Goal: Transaction & Acquisition: Book appointment/travel/reservation

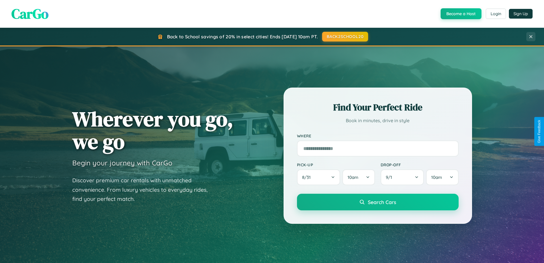
scroll to position [17, 0]
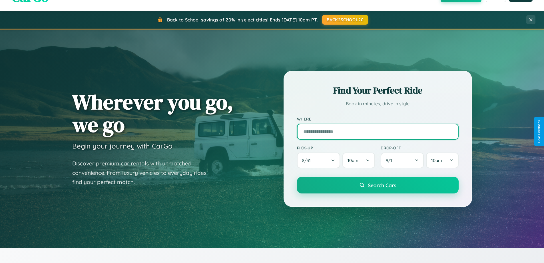
click at [378, 131] on input "text" at bounding box center [378, 131] width 162 height 16
type input "**********"
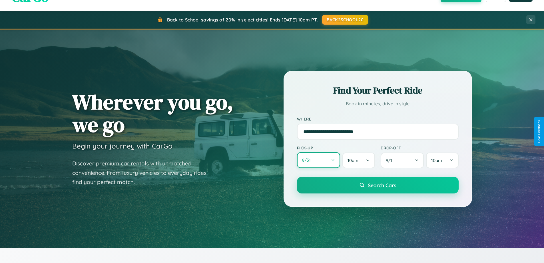
click at [319, 160] on button "8 / 31" at bounding box center [318, 160] width 43 height 16
select select "*"
select select "****"
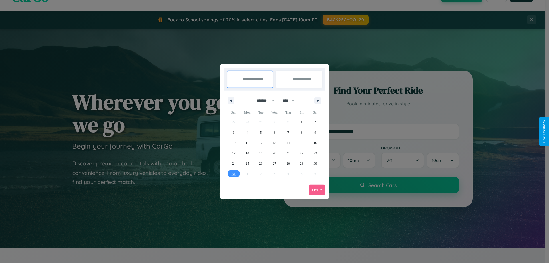
drag, startPoint x: 263, startPoint y: 100, endPoint x: 274, endPoint y: 115, distance: 18.3
click at [263, 100] on select "******* ******** ***** ***** *** **** **** ****** ********* ******* ******** **…" at bounding box center [264, 100] width 24 height 9
select select "*"
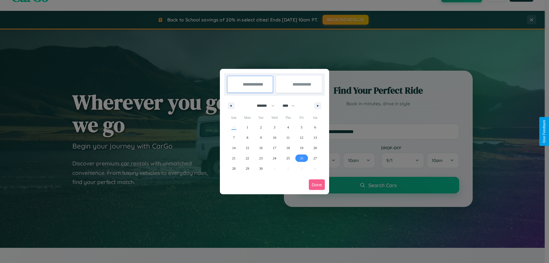
click at [301, 158] on span "26" at bounding box center [301, 158] width 3 height 10
type input "**********"
click at [317, 105] on icon "button" at bounding box center [318, 106] width 3 height 2
select select "*"
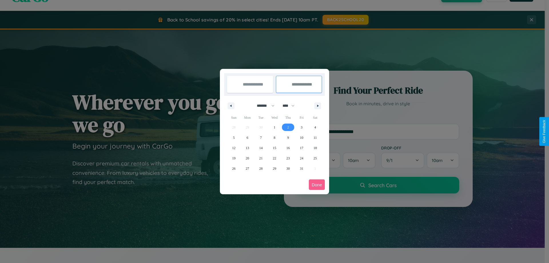
click at [288, 127] on span "2" at bounding box center [288, 127] width 2 height 10
type input "**********"
select select "*"
click at [317, 184] on button "Done" at bounding box center [317, 184] width 16 height 11
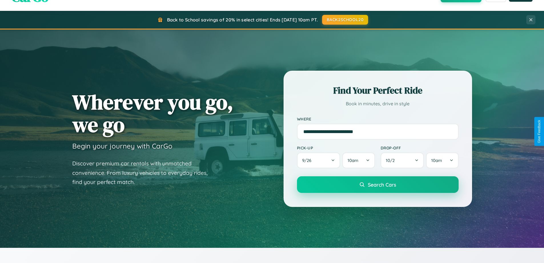
click at [378, 184] on span "Search Cars" at bounding box center [382, 184] width 28 height 6
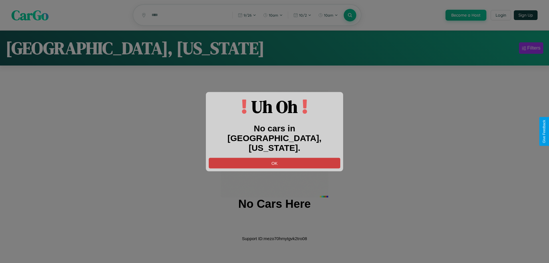
click at [274, 158] on button "OK" at bounding box center [274, 162] width 131 height 11
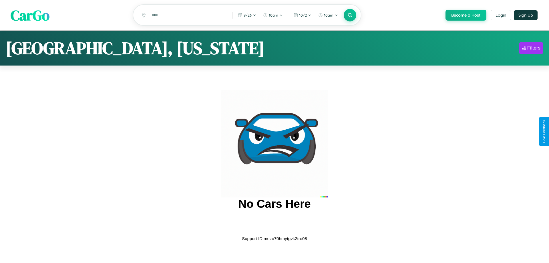
click at [30, 15] on span "CarGo" at bounding box center [30, 15] width 39 height 20
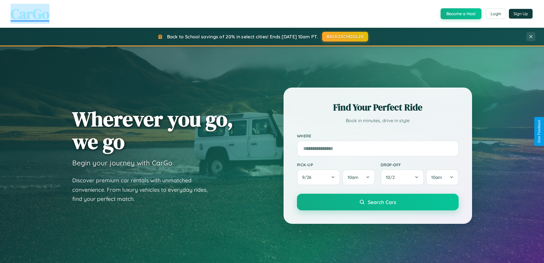
scroll to position [246, 0]
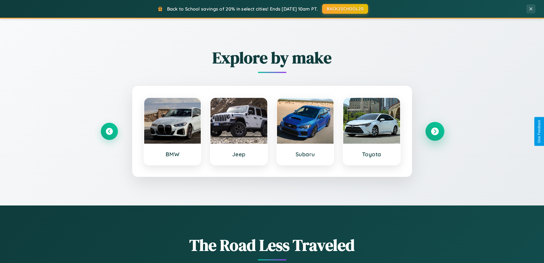
click at [435, 131] on icon at bounding box center [435, 131] width 8 height 8
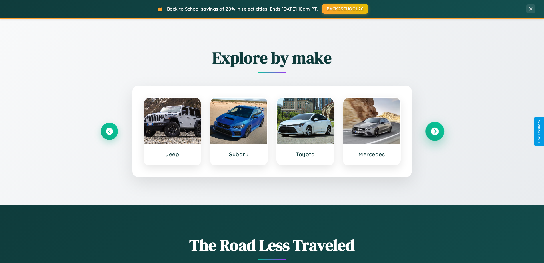
click at [435, 131] on icon at bounding box center [435, 131] width 8 height 8
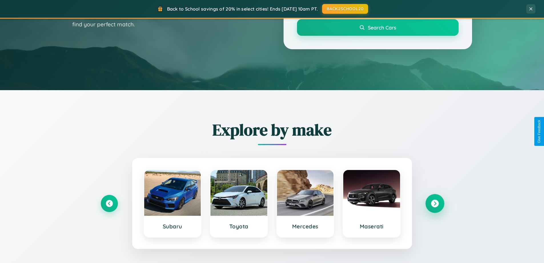
scroll to position [0, 0]
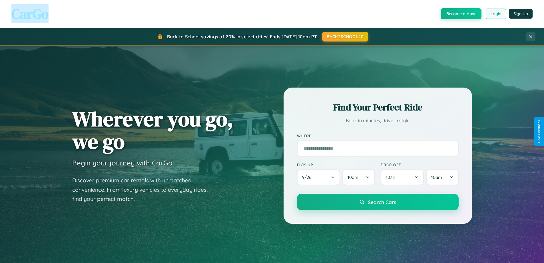
click at [496, 14] on button "Login" at bounding box center [496, 14] width 20 height 10
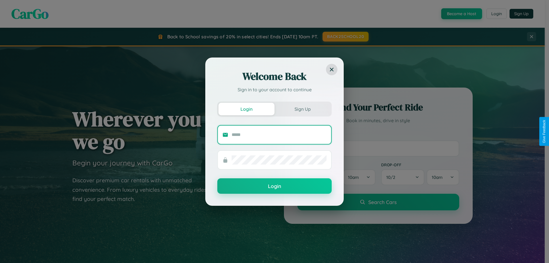
click at [279, 134] on input "text" at bounding box center [278, 134] width 95 height 9
type input "**********"
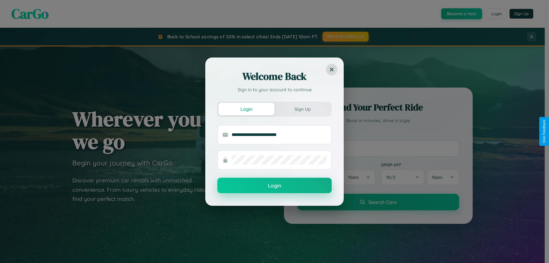
click at [274, 185] on button "Login" at bounding box center [274, 184] width 114 height 15
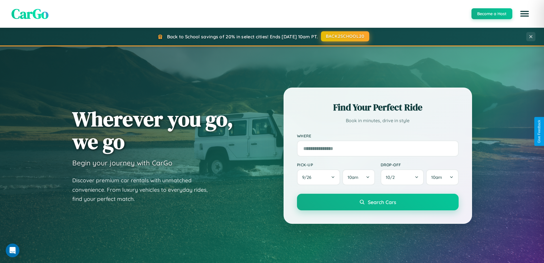
click at [345, 36] on button "BACK2SCHOOL20" at bounding box center [345, 36] width 48 height 10
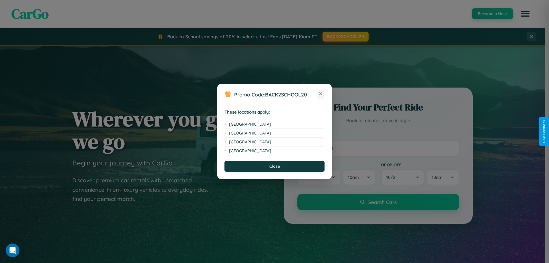
click at [320, 94] on icon at bounding box center [320, 93] width 3 height 3
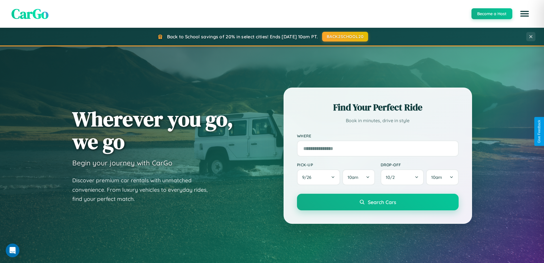
scroll to position [669, 0]
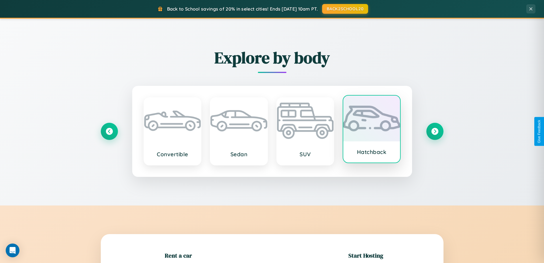
click at [372, 130] on div at bounding box center [371, 118] width 57 height 46
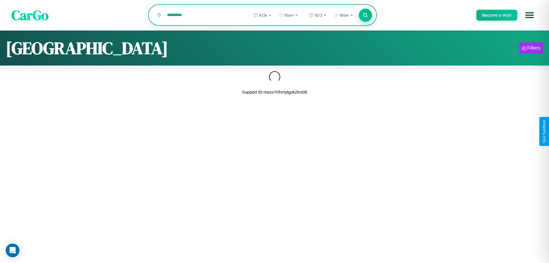
type input "*********"
click at [365, 15] on icon at bounding box center [364, 14] width 5 height 5
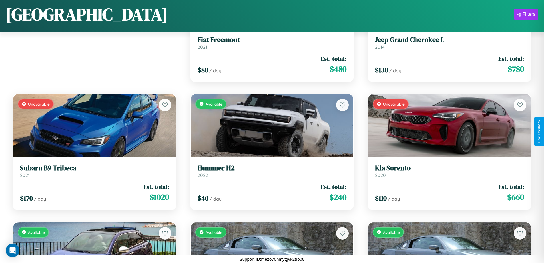
scroll to position [336, 0]
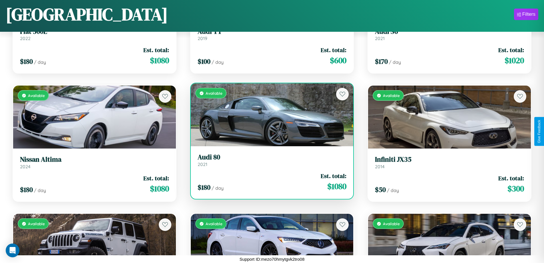
click at [270, 160] on h3 "Audi 80" at bounding box center [272, 157] width 149 height 8
